Goal: Find specific page/section: Find specific page/section

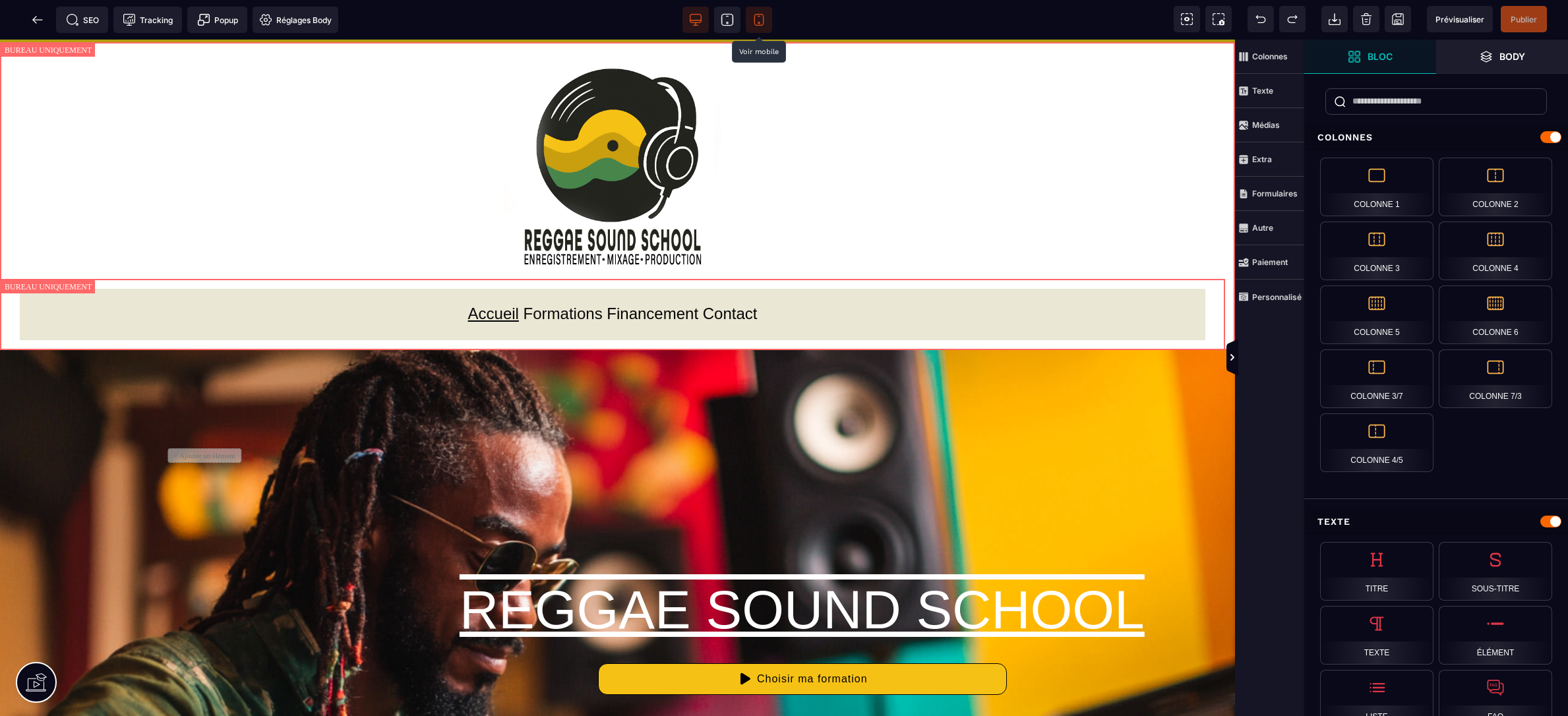
click at [763, 16] on icon at bounding box center [758, 20] width 9 height 11
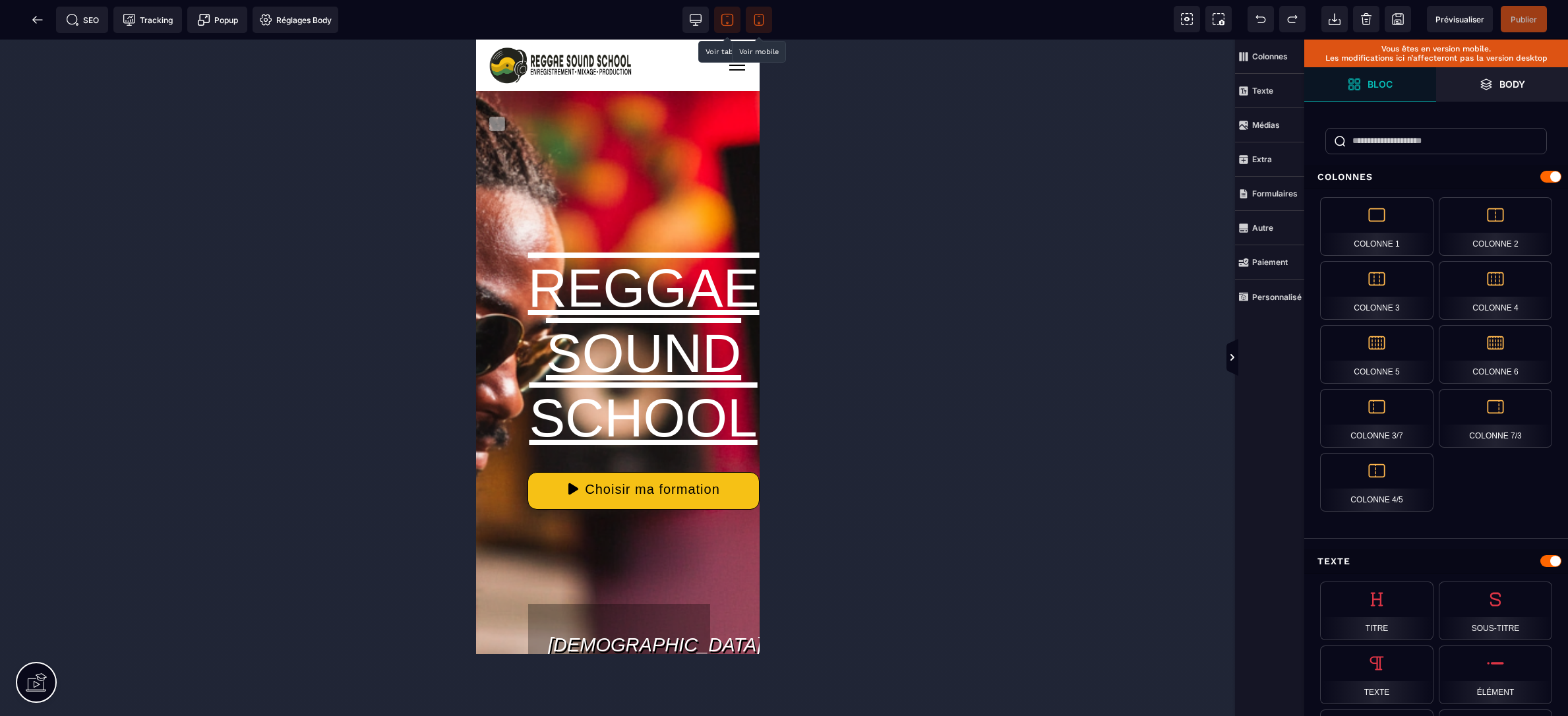
click at [726, 21] on icon at bounding box center [727, 19] width 13 height 13
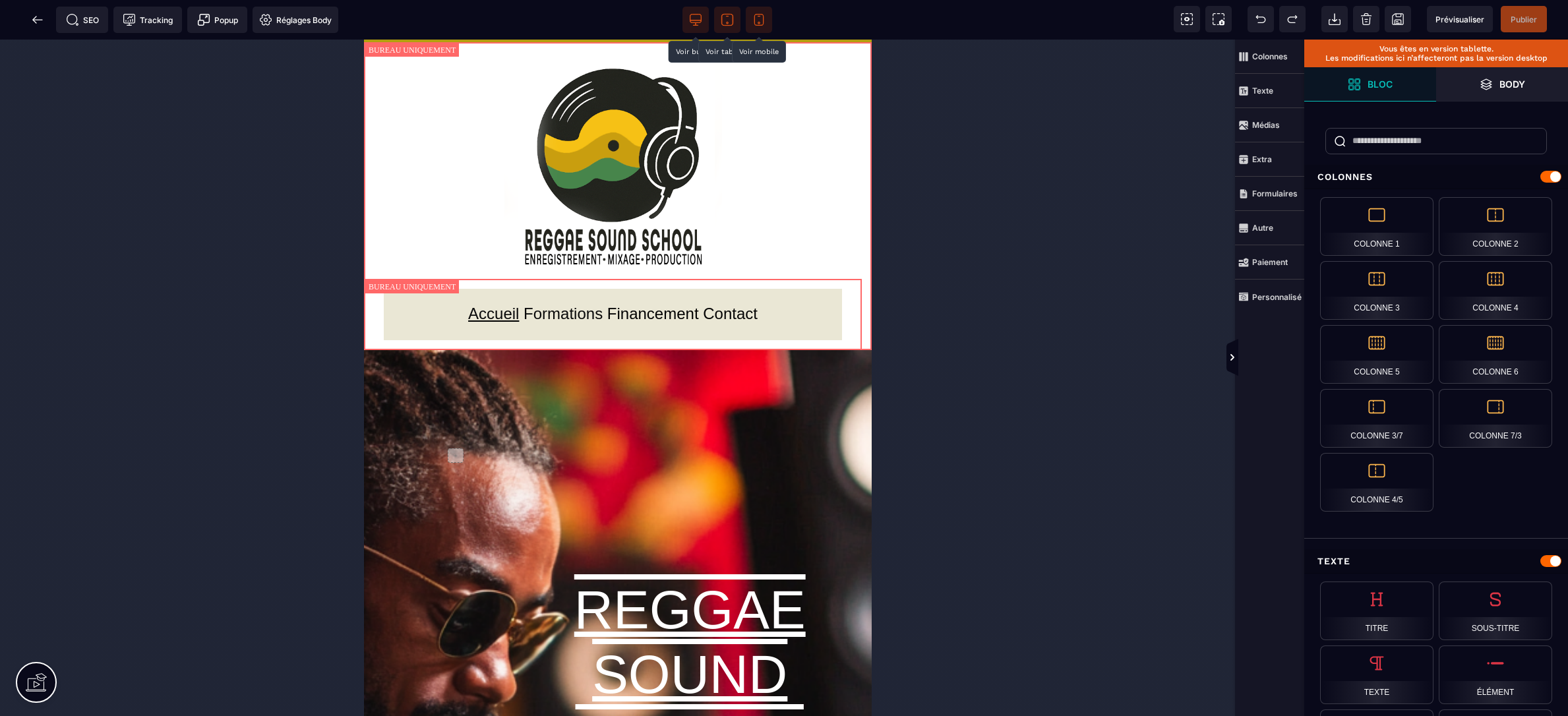
click at [697, 19] on icon at bounding box center [696, 19] width 13 height 13
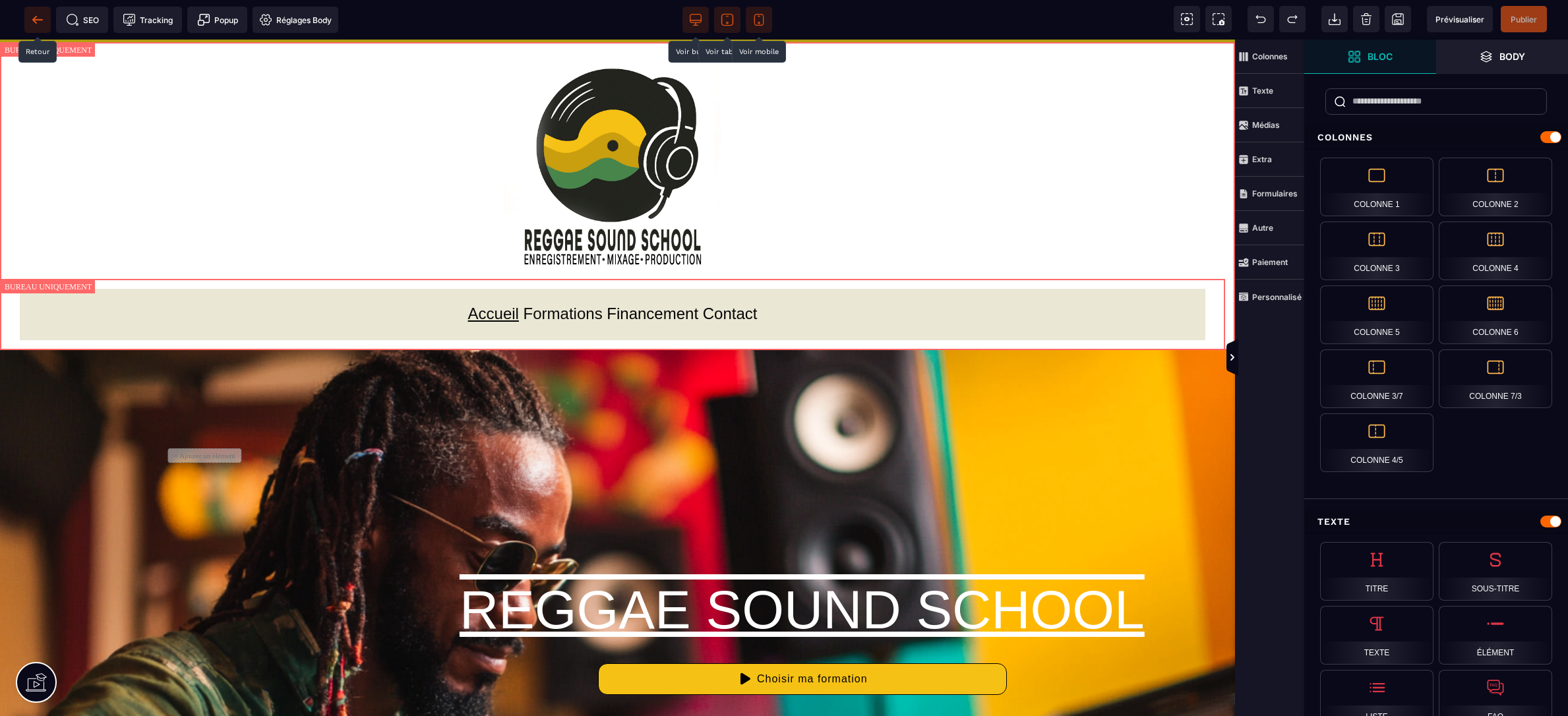
click at [37, 21] on icon at bounding box center [37, 19] width 13 height 13
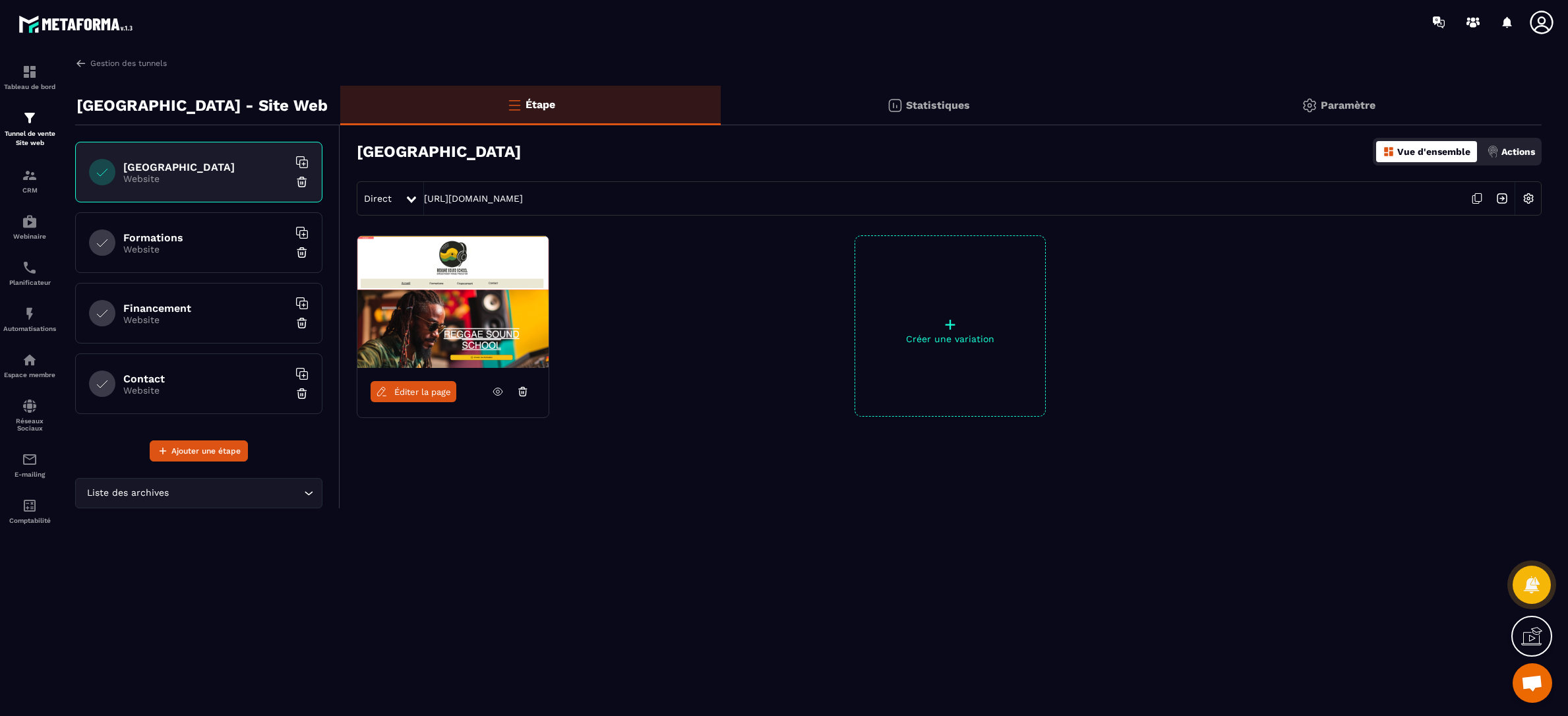
click at [196, 375] on h6 "Contact" at bounding box center [205, 379] width 165 height 13
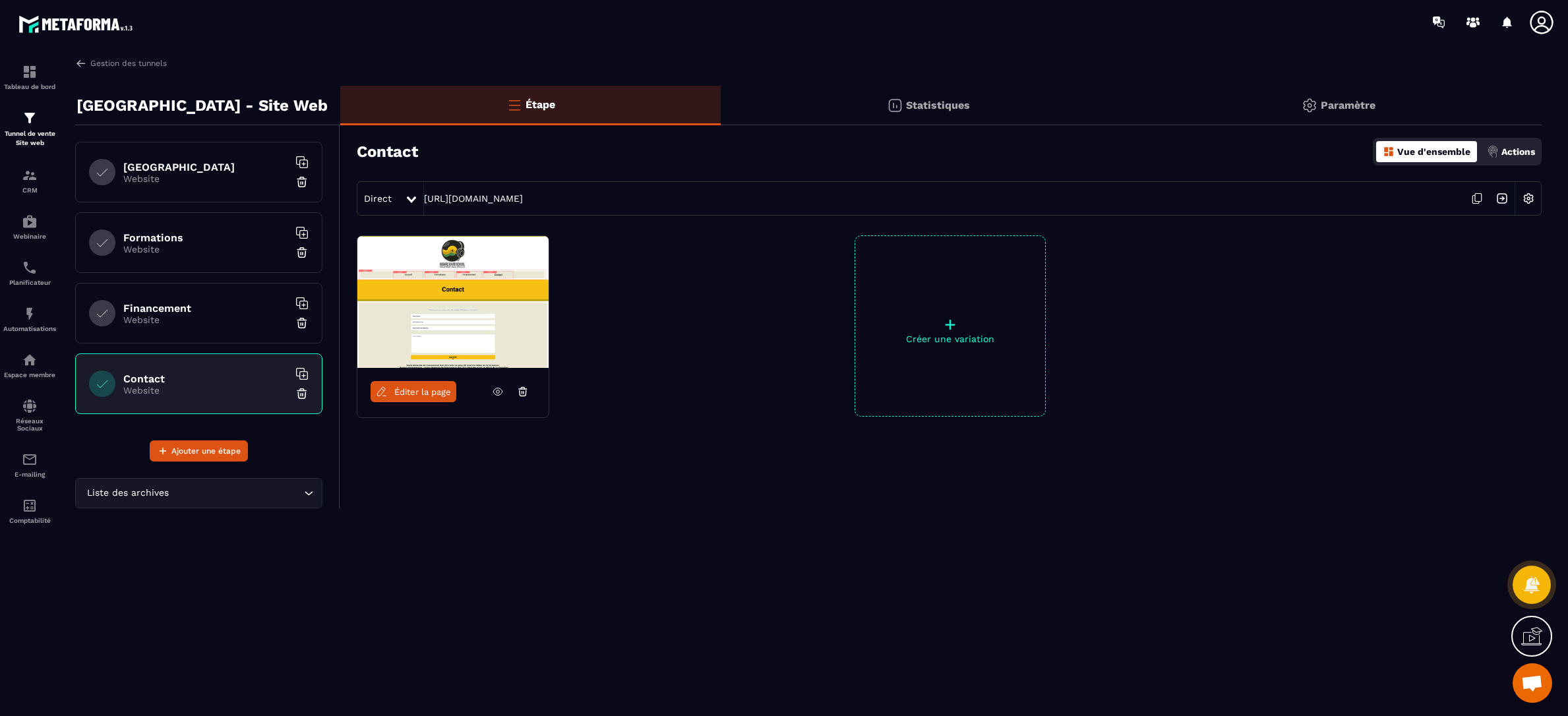
click at [411, 397] on link "Éditer la page" at bounding box center [413, 392] width 86 height 21
